Goal: Task Accomplishment & Management: Use online tool/utility

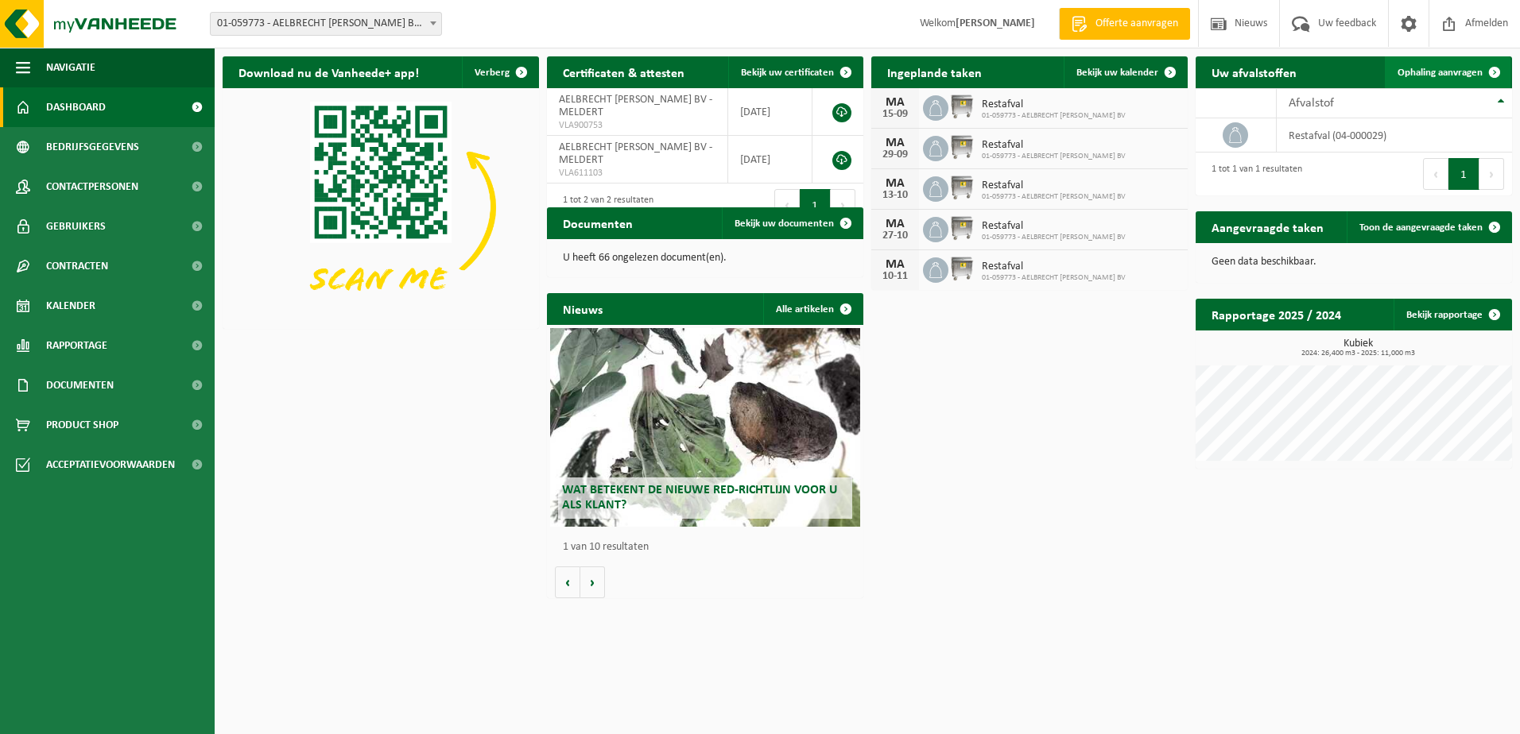
click at [1452, 73] on span "Ophaling aanvragen" at bounding box center [1439, 73] width 85 height 10
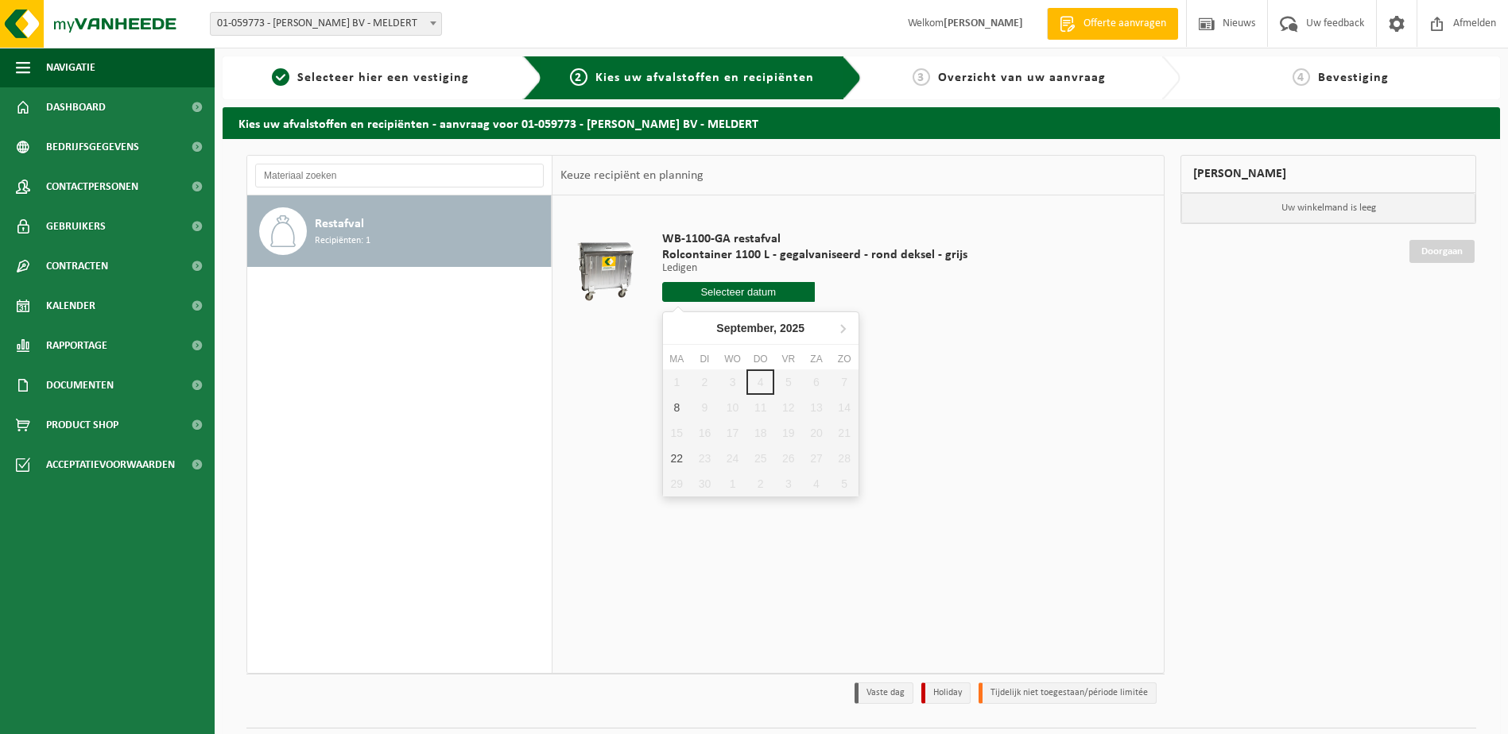
click at [752, 289] on input "text" at bounding box center [738, 292] width 153 height 20
click at [672, 402] on div "8" at bounding box center [677, 407] width 28 height 25
type input "Van 2025-09-08"
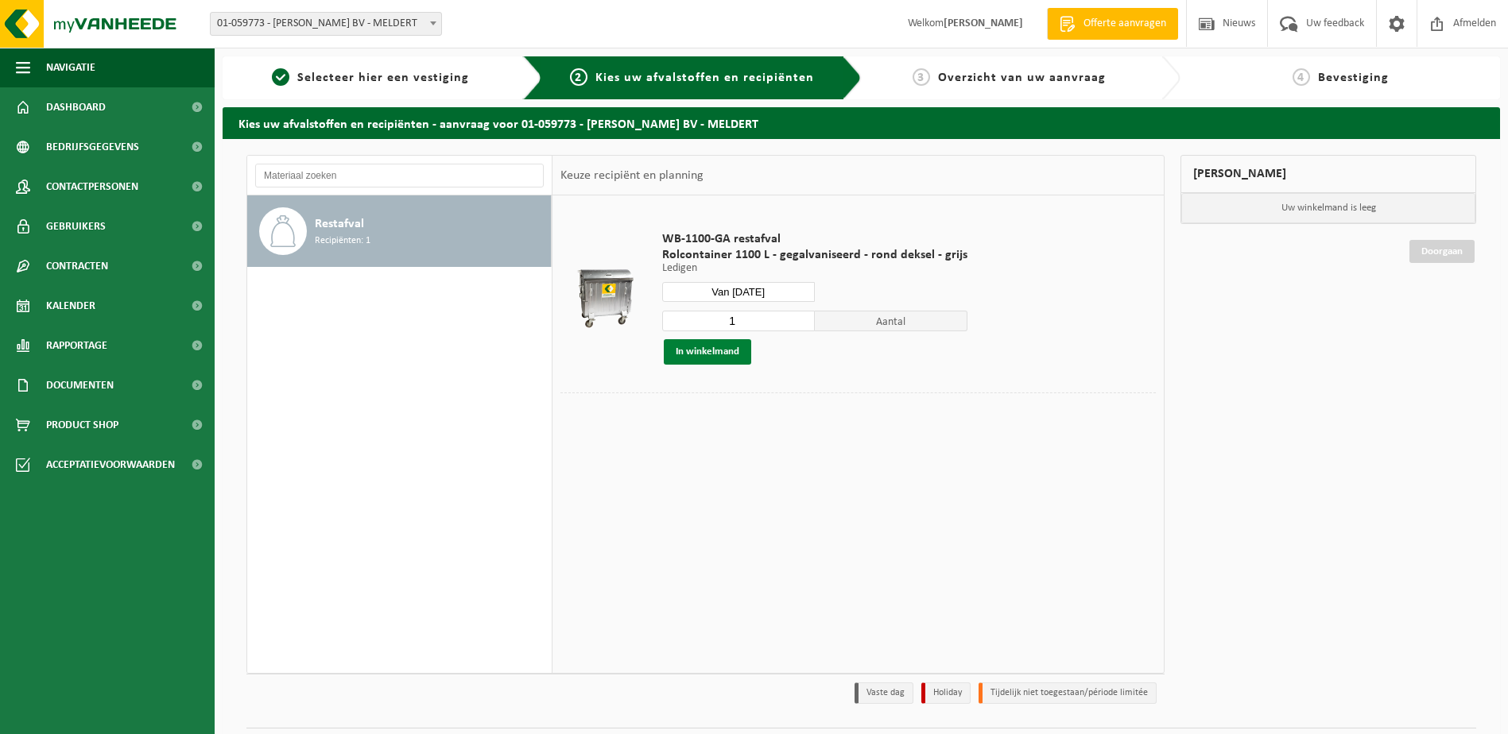
click at [730, 348] on button "In winkelmand" at bounding box center [707, 351] width 87 height 25
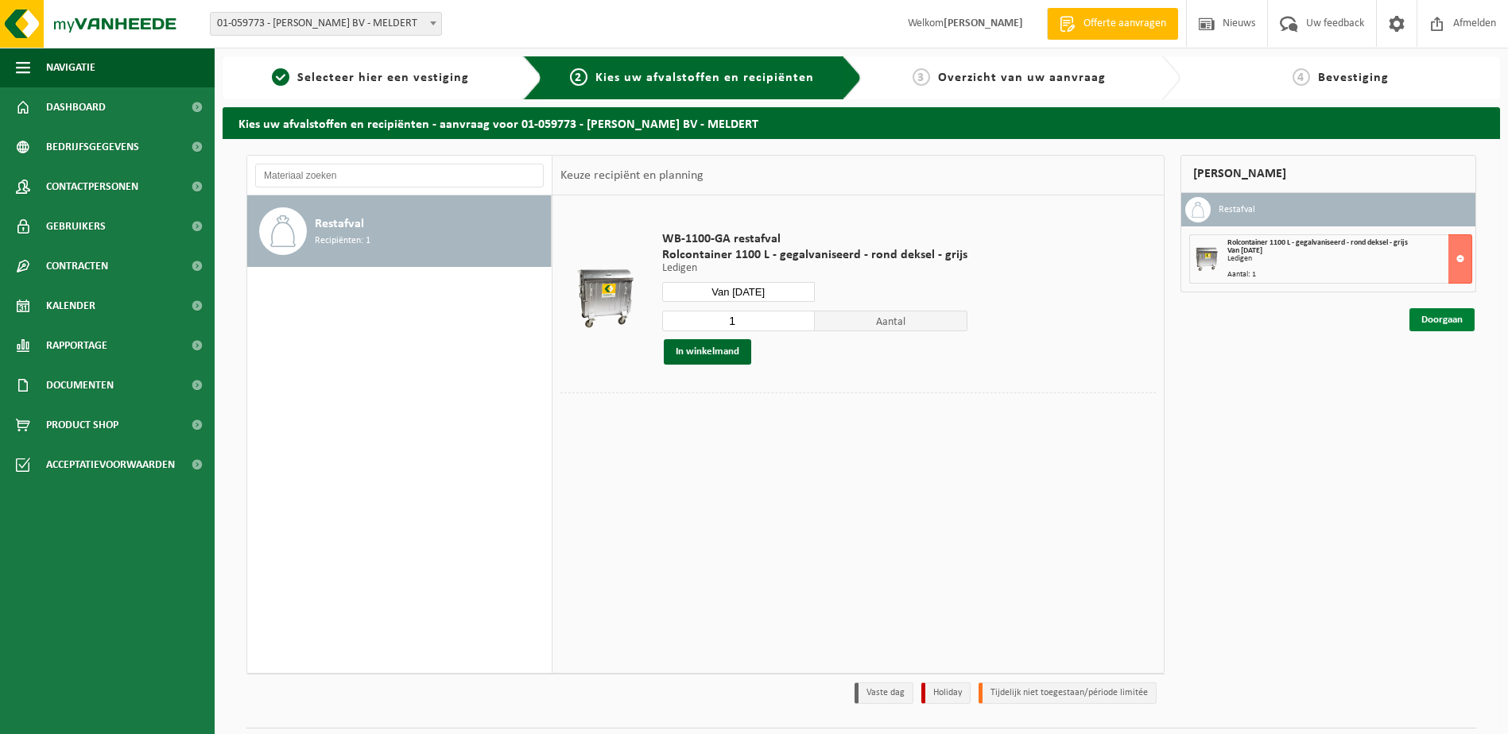
click at [1456, 320] on link "Doorgaan" at bounding box center [1441, 319] width 65 height 23
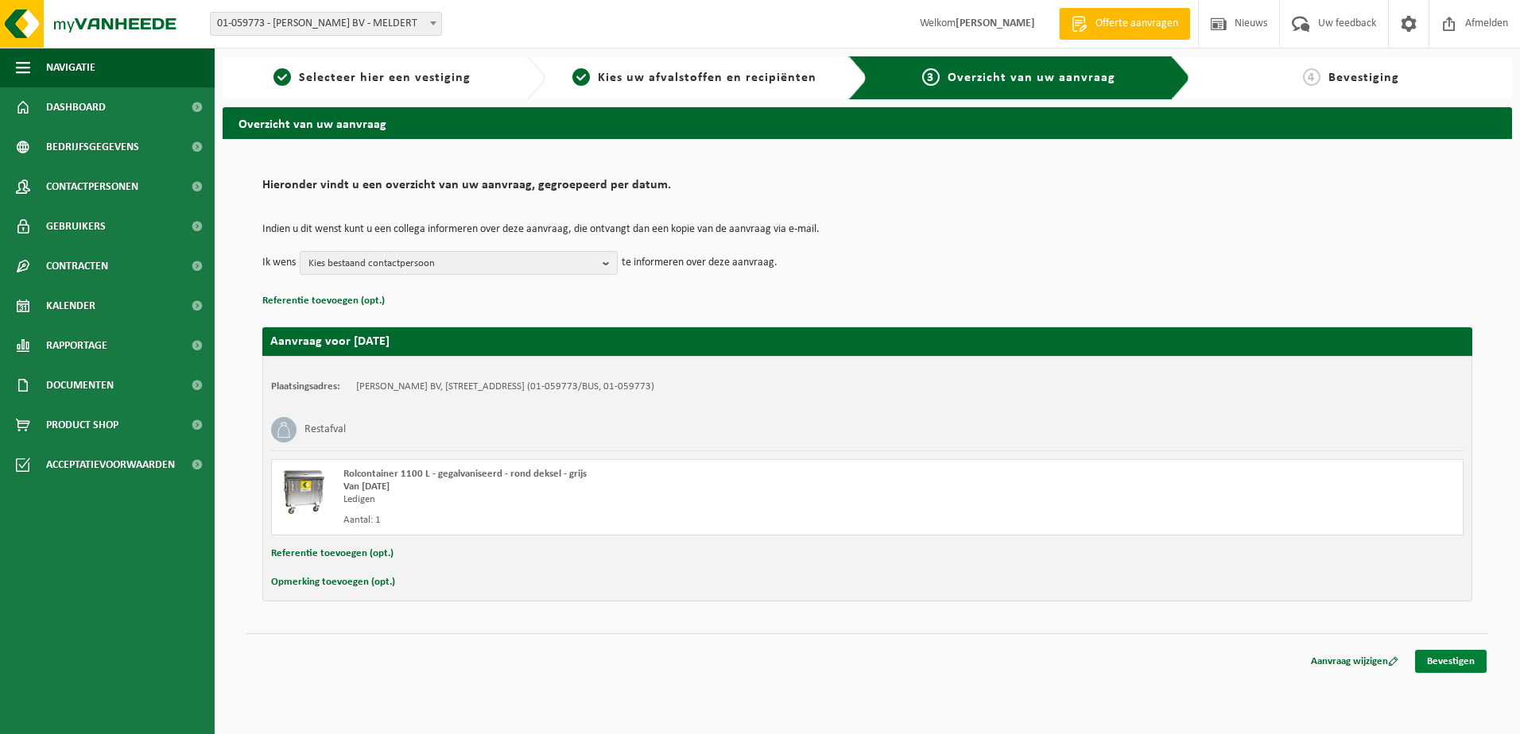
click at [1454, 657] on link "Bevestigen" at bounding box center [1451, 661] width 72 height 23
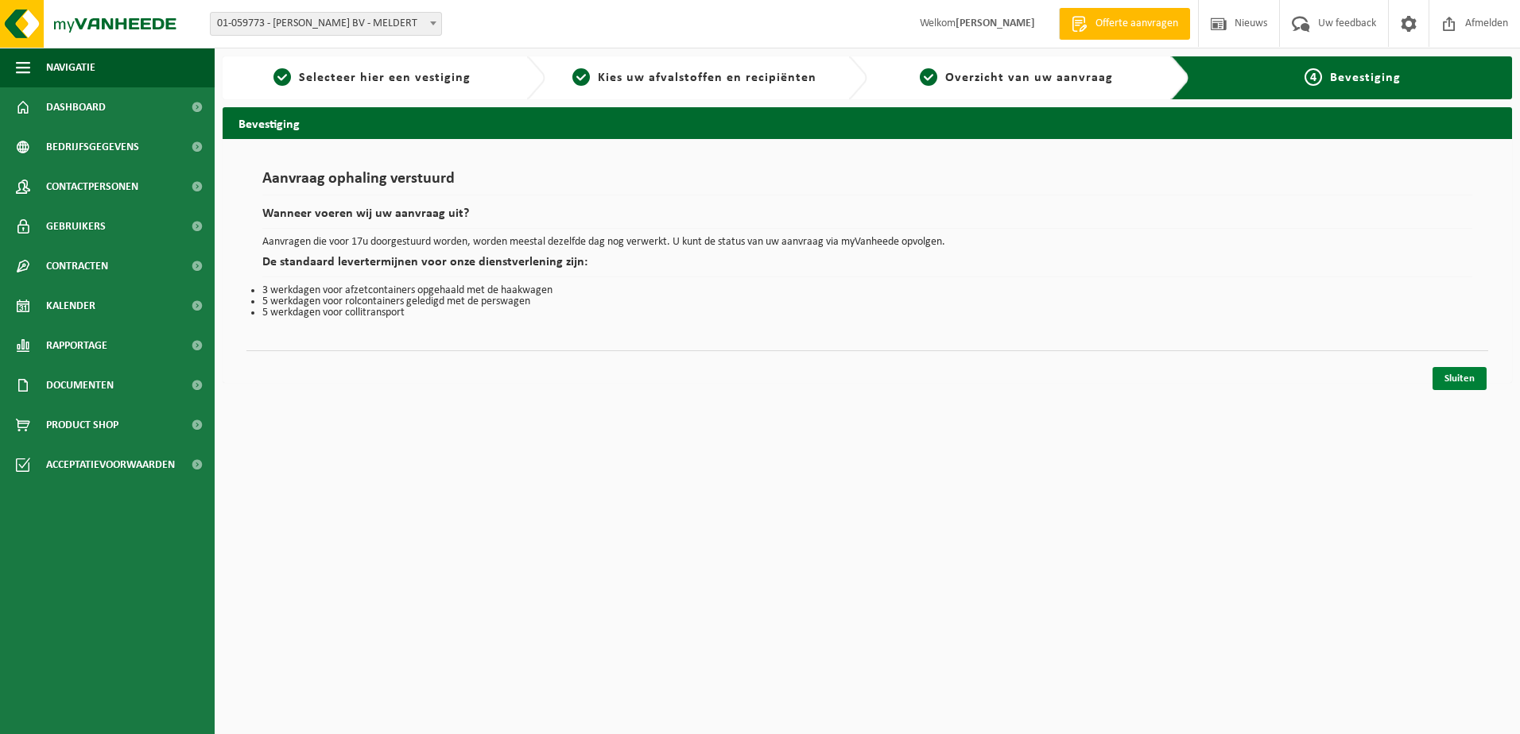
click at [1474, 388] on link "Sluiten" at bounding box center [1459, 378] width 54 height 23
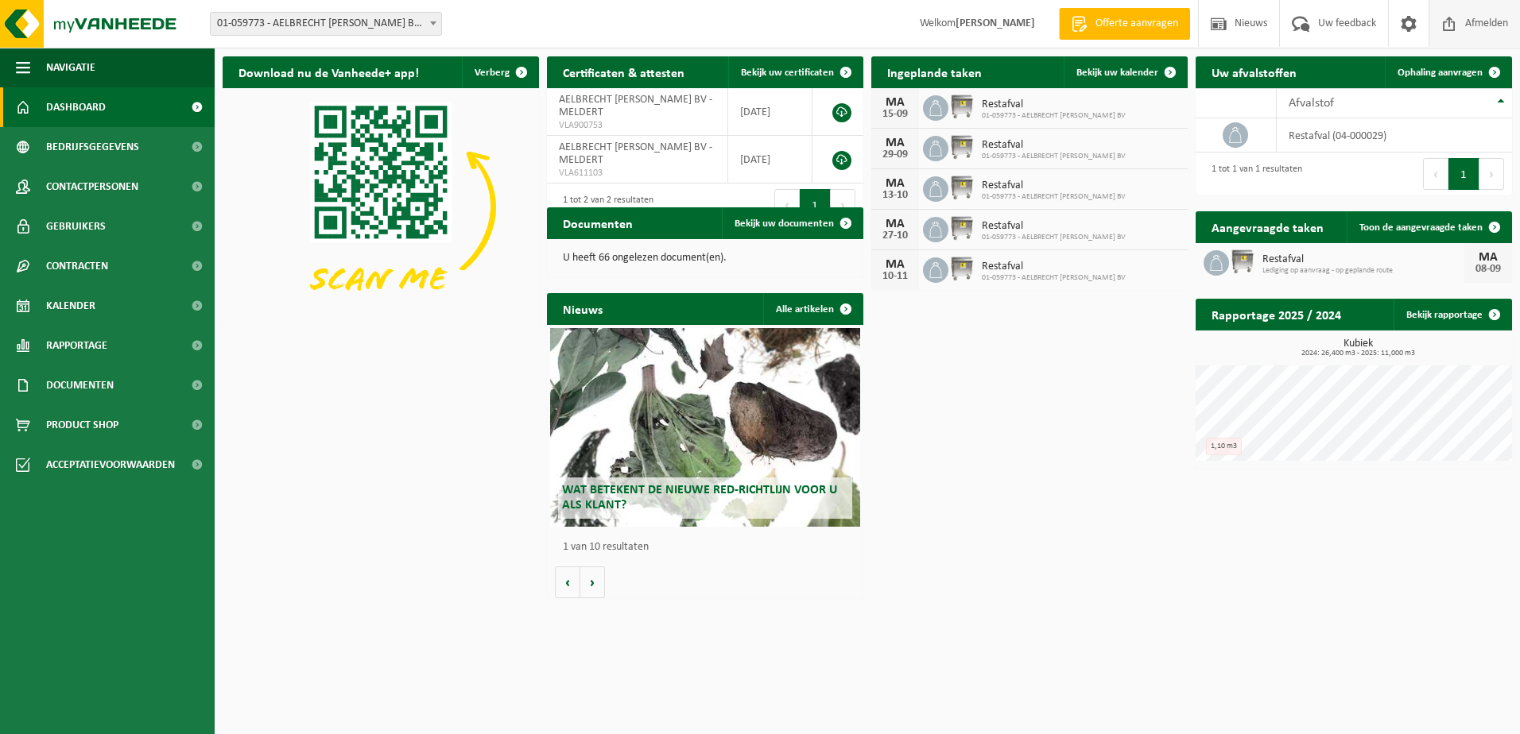
click at [1482, 19] on span "Afmelden" at bounding box center [1486, 23] width 51 height 47
